Goal: Task Accomplishment & Management: Manage account settings

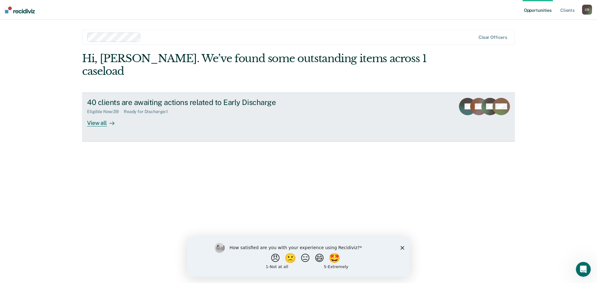
click at [100, 123] on div "View all" at bounding box center [104, 120] width 35 height 12
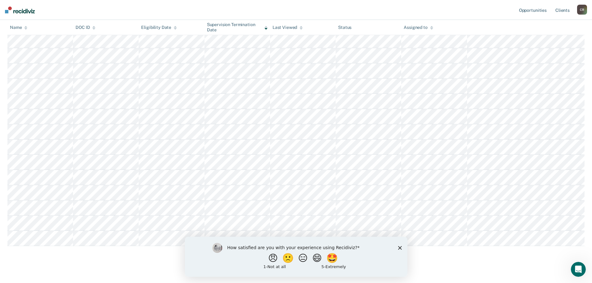
scroll to position [342, 0]
click at [400, 249] on polygon "Close survey" at bounding box center [400, 248] width 4 height 4
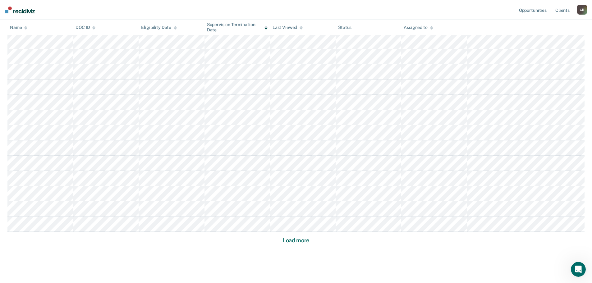
click at [292, 241] on button "Load more" at bounding box center [296, 240] width 30 height 7
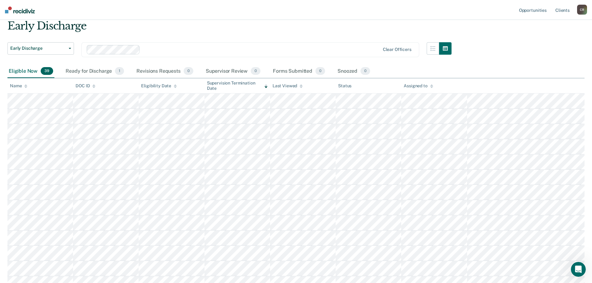
scroll to position [6, 0]
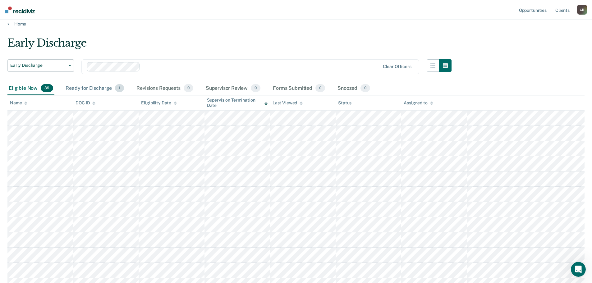
click at [104, 88] on div "Ready for Discharge 1" at bounding box center [94, 89] width 61 height 14
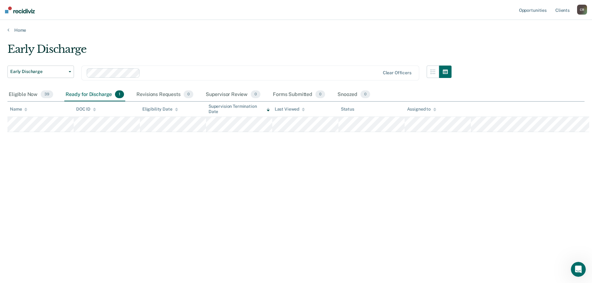
scroll to position [0, 0]
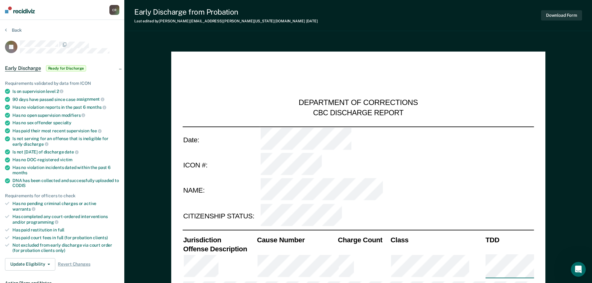
type textarea "x"
click at [14, 28] on button "Back" at bounding box center [13, 30] width 17 height 6
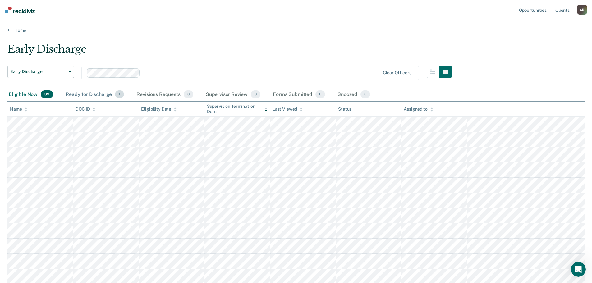
click at [87, 92] on div "Ready for Discharge 1" at bounding box center [94, 95] width 61 height 14
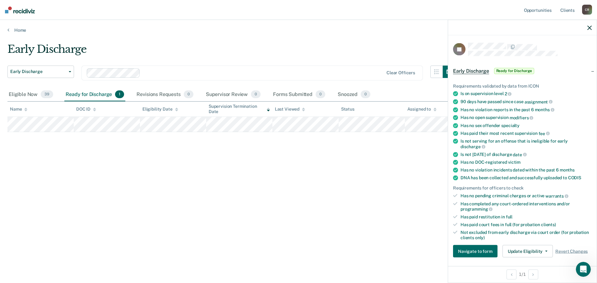
click at [517, 68] on span "Ready for Discharge" at bounding box center [514, 71] width 40 height 6
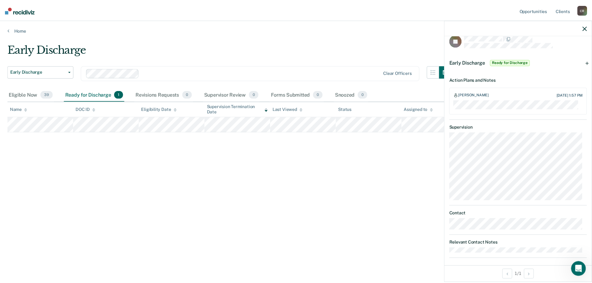
scroll to position [13, 0]
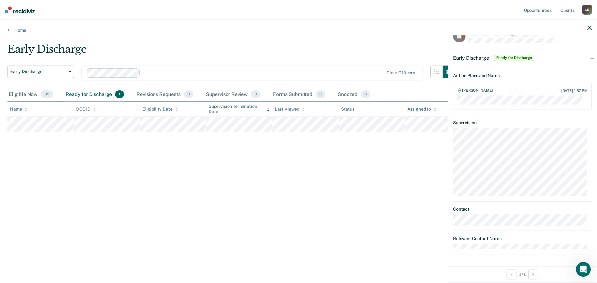
click at [463, 57] on span "Early Discharge" at bounding box center [471, 58] width 36 height 6
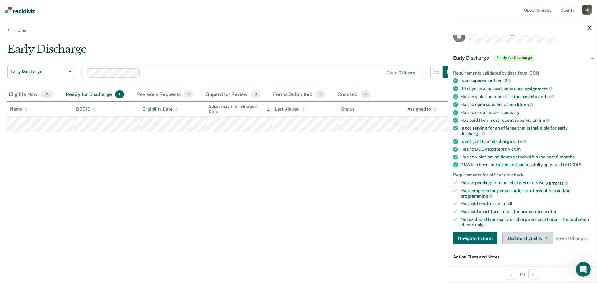
click at [531, 234] on button "Update Eligibility" at bounding box center [527, 238] width 50 height 12
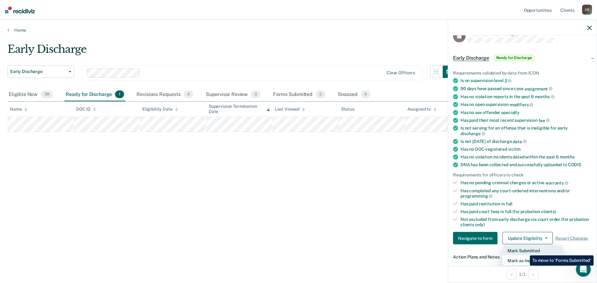
click at [525, 251] on button "Mark Submitted" at bounding box center [532, 251] width 60 height 10
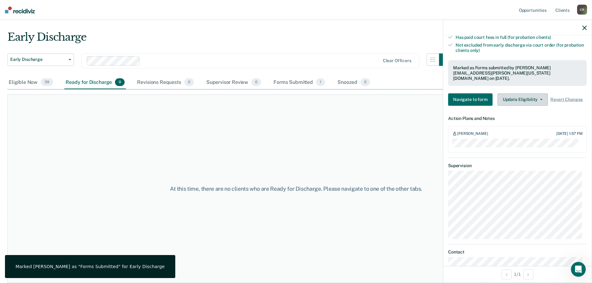
scroll to position [225, 0]
